Goal: Information Seeking & Learning: Learn about a topic

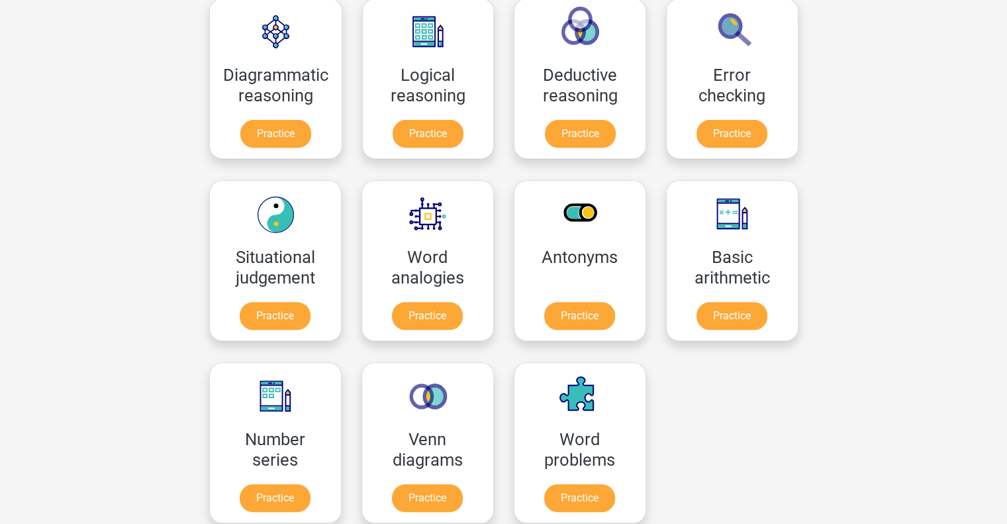
scroll to position [608, 0]
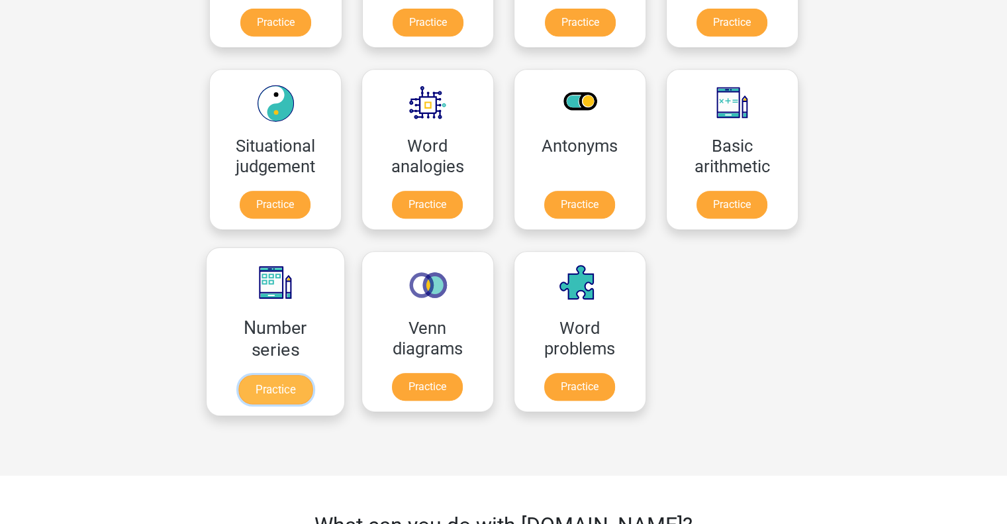
click at [285, 378] on link "Practice" at bounding box center [275, 389] width 74 height 29
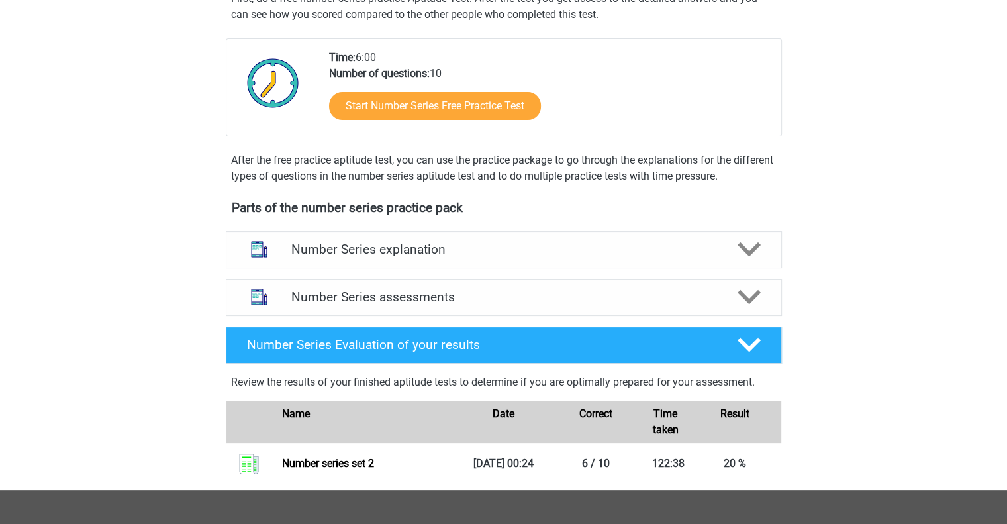
scroll to position [280, 0]
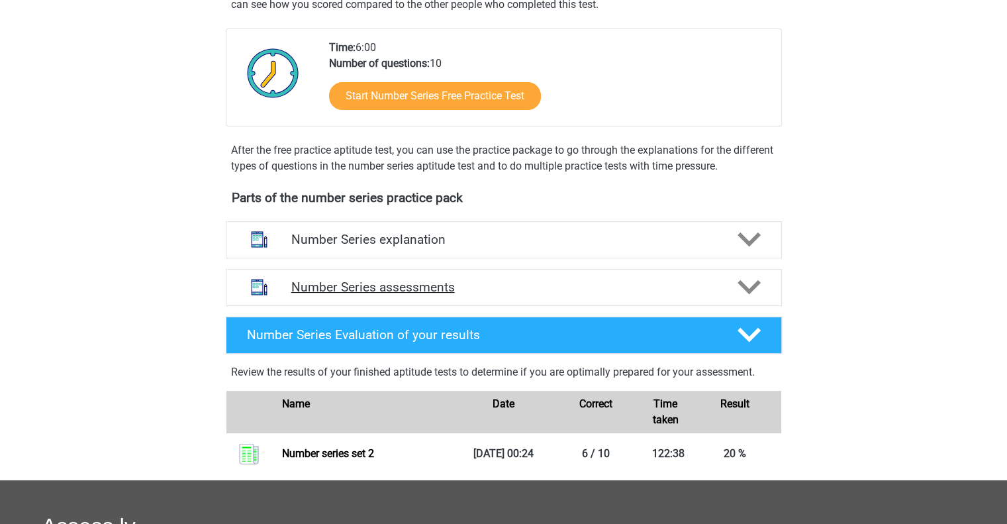
click at [442, 285] on h4 "Number Series assessments" at bounding box center [503, 286] width 425 height 15
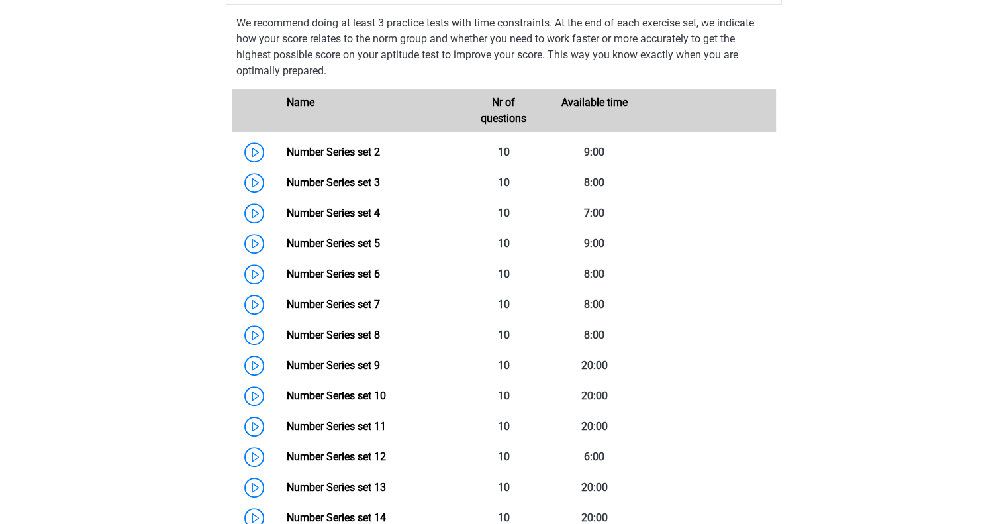
scroll to position [585, 0]
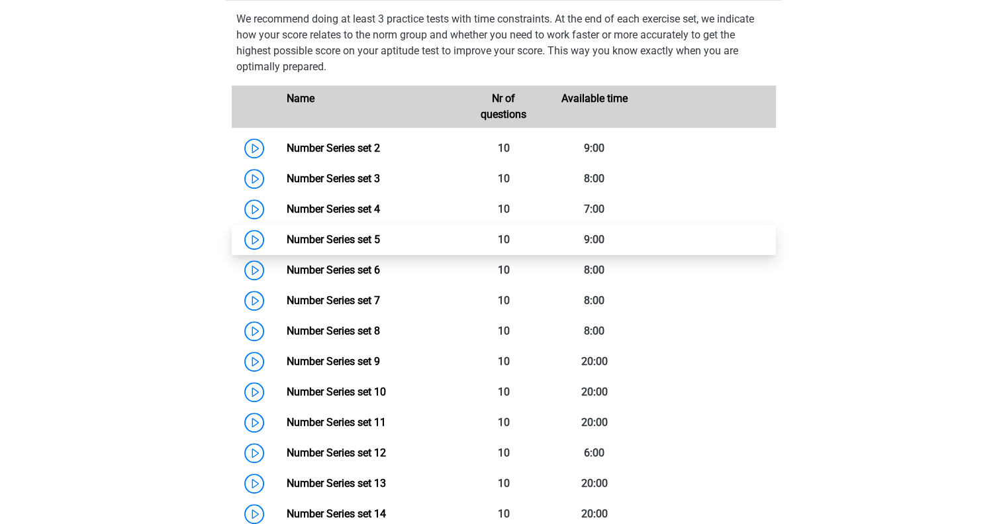
click at [365, 238] on link "Number Series set 5" at bounding box center [333, 239] width 93 height 13
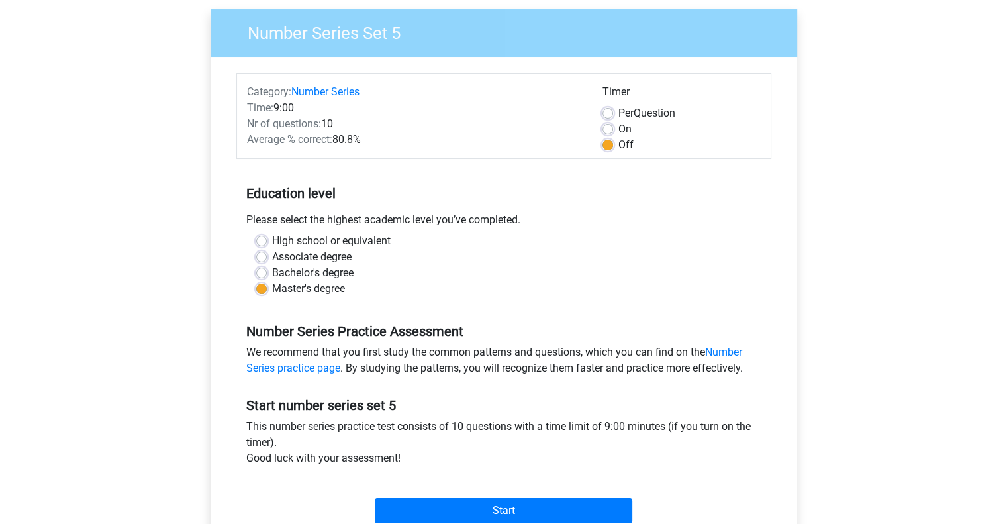
scroll to position [103, 0]
